Goal: Information Seeking & Learning: Find specific fact

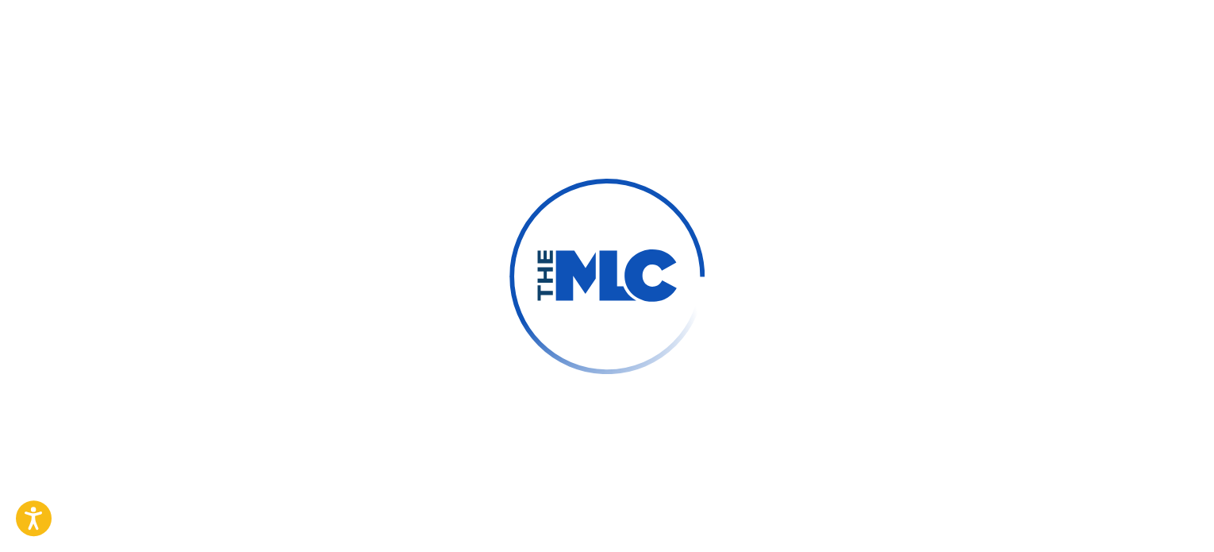
click at [669, 91] on div at bounding box center [607, 276] width 1214 height 552
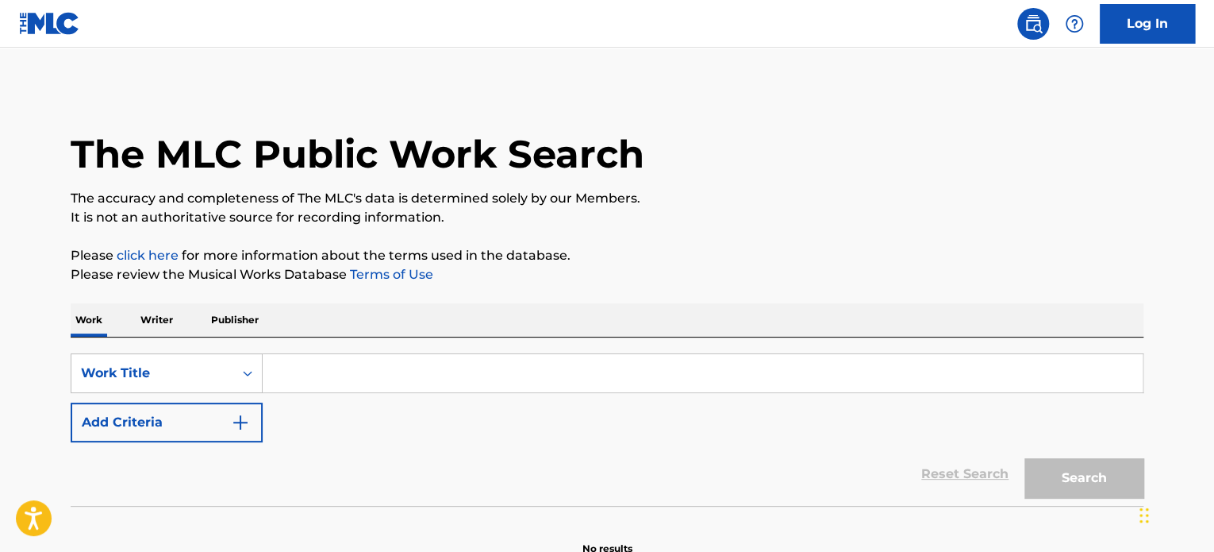
click at [494, 378] on input "Search Form" at bounding box center [703, 373] width 880 height 38
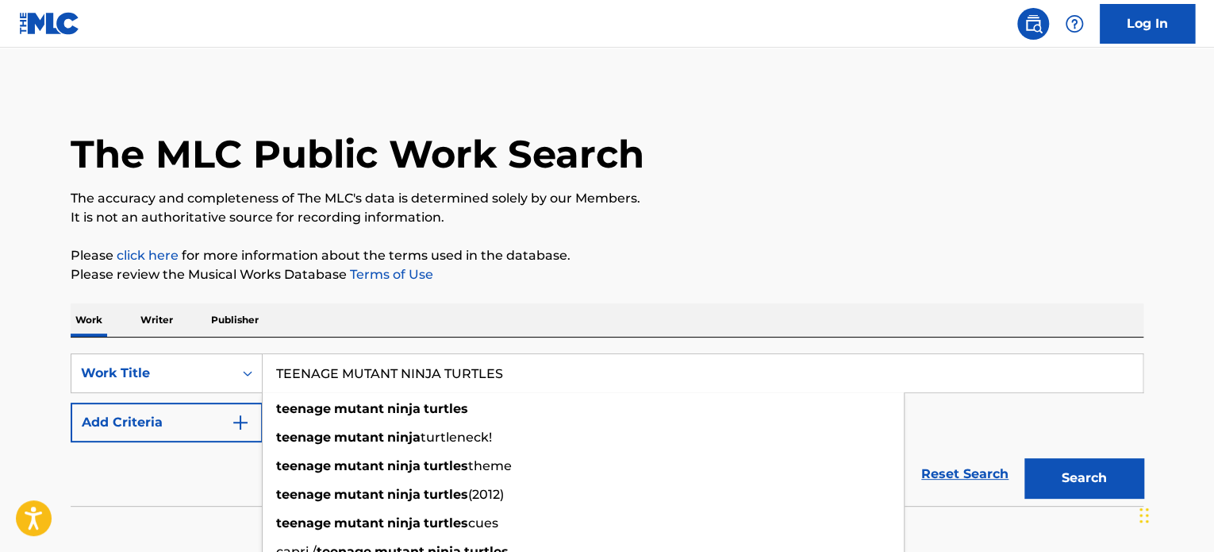
type input "TEENAGE MUTANT NINJA TURTLES"
click at [1025, 458] on button "Search" at bounding box center [1084, 478] width 119 height 40
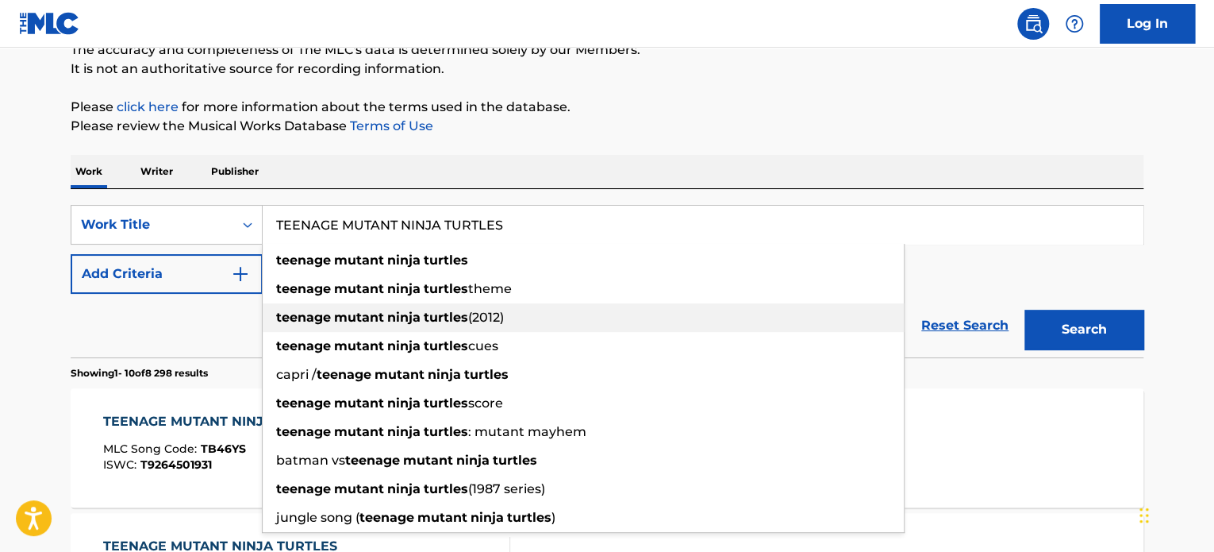
scroll to position [159, 0]
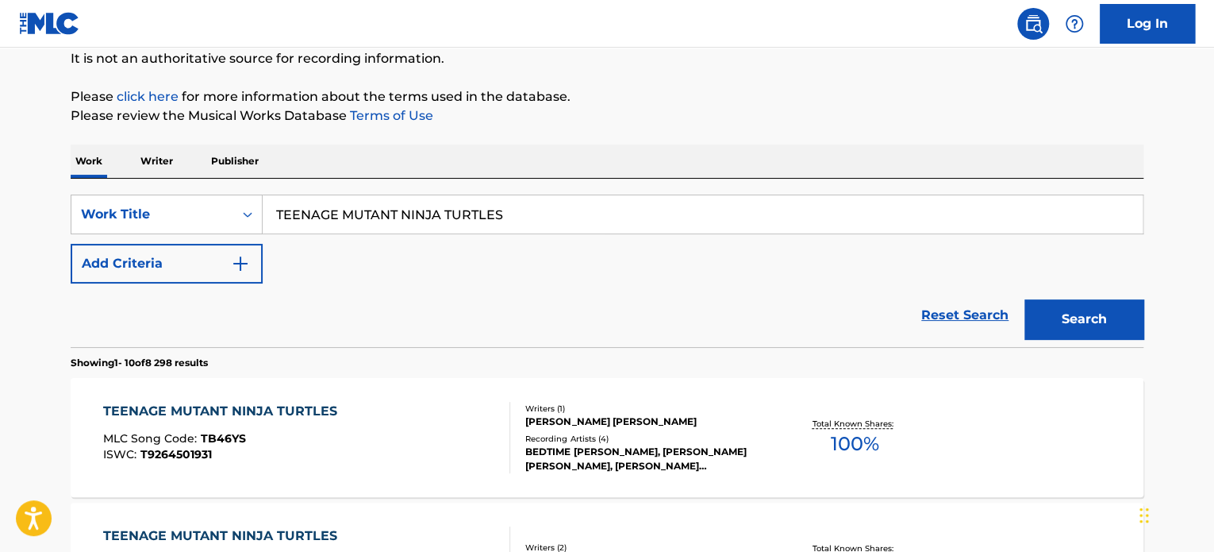
click at [90, 358] on p "Showing 1 - 10 of 8 298 results" at bounding box center [139, 363] width 137 height 14
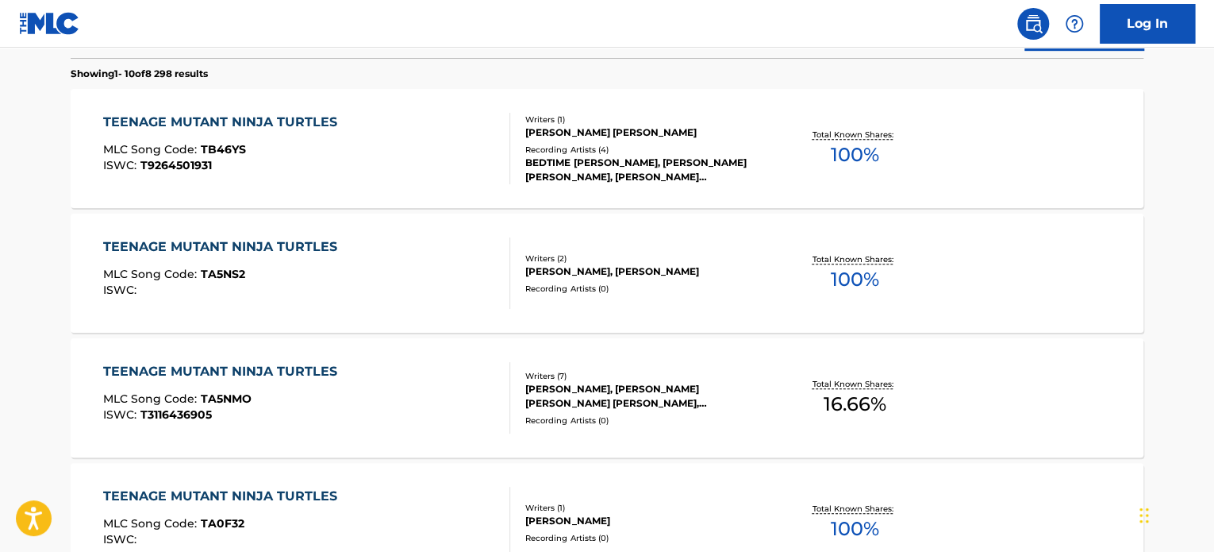
scroll to position [476, 0]
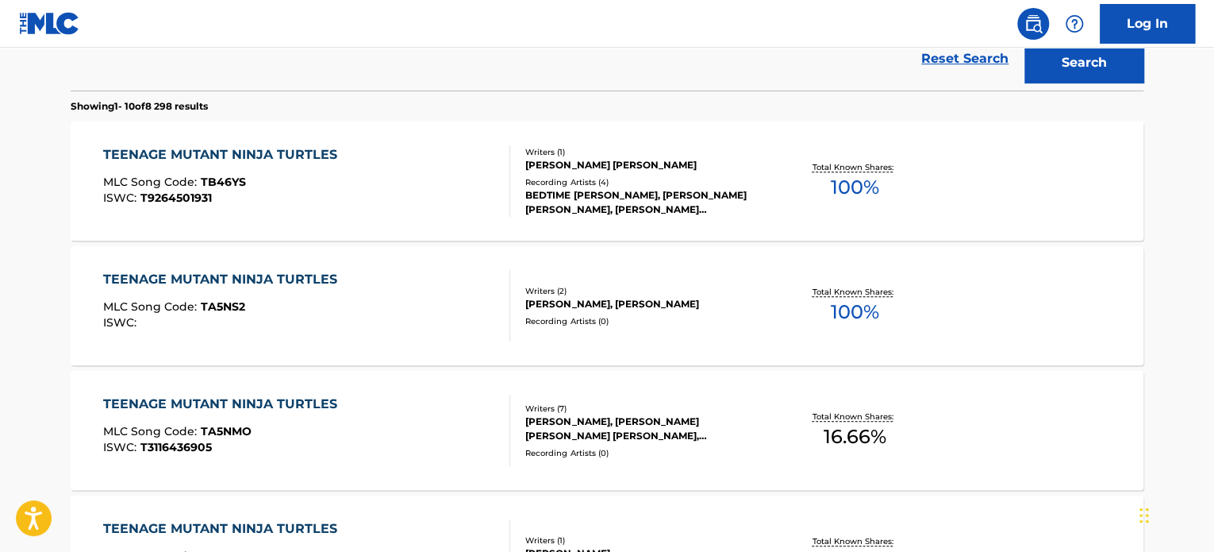
scroll to position [317, 0]
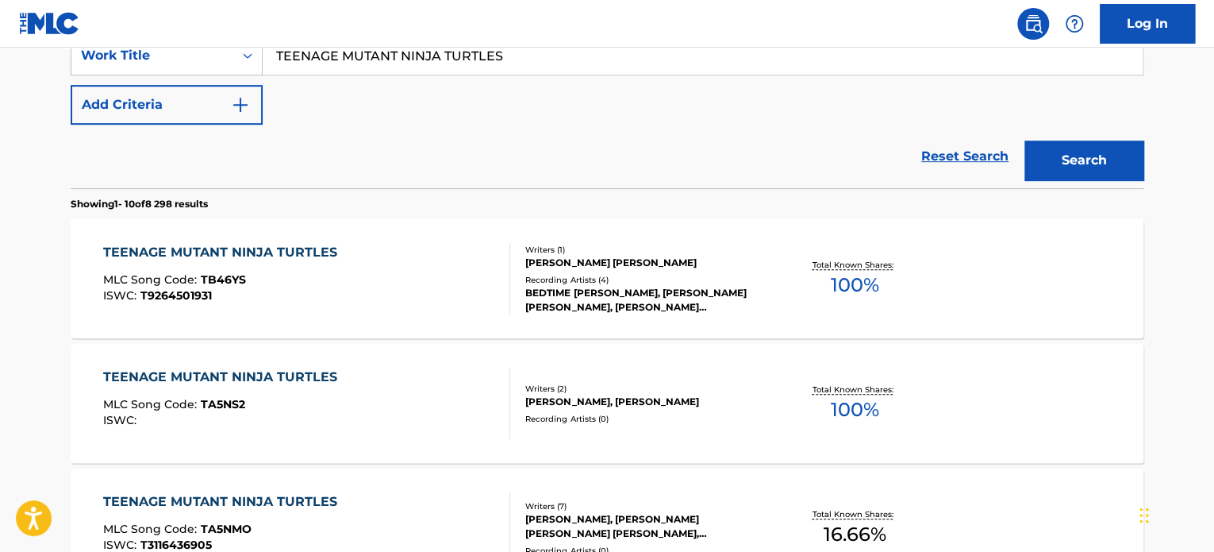
click at [575, 256] on div "[PERSON_NAME] [PERSON_NAME]" at bounding box center [645, 263] width 240 height 14
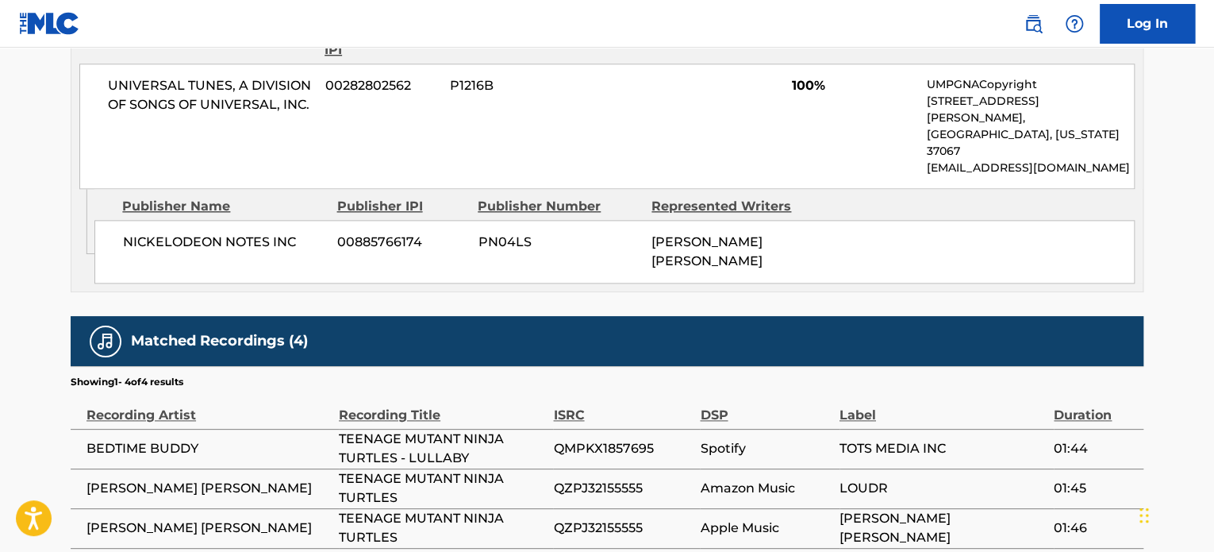
scroll to position [873, 0]
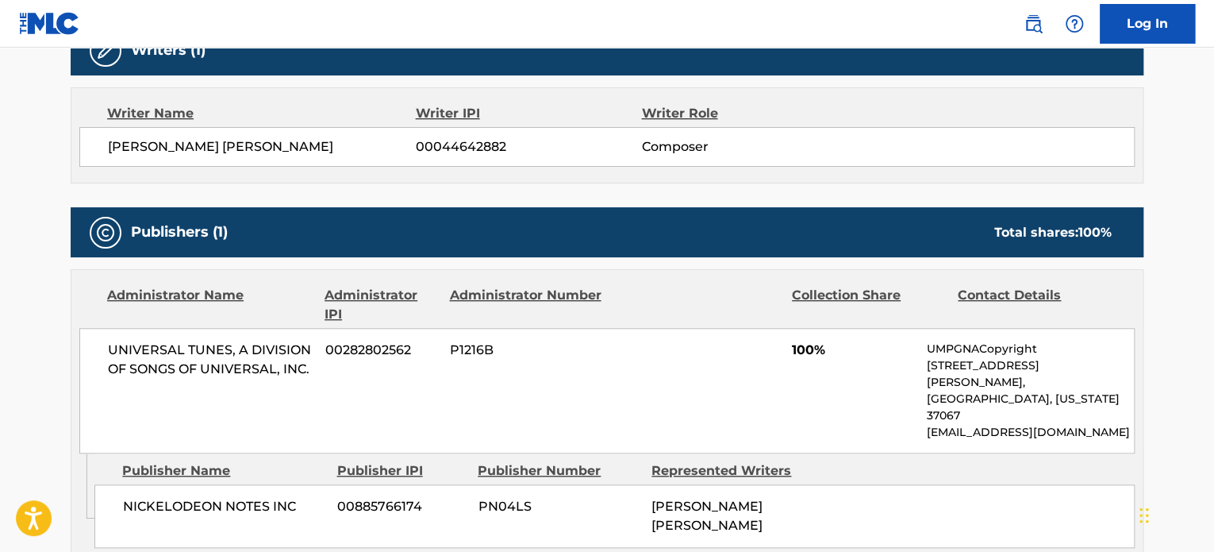
scroll to position [317, 0]
